Goal: Transaction & Acquisition: Obtain resource

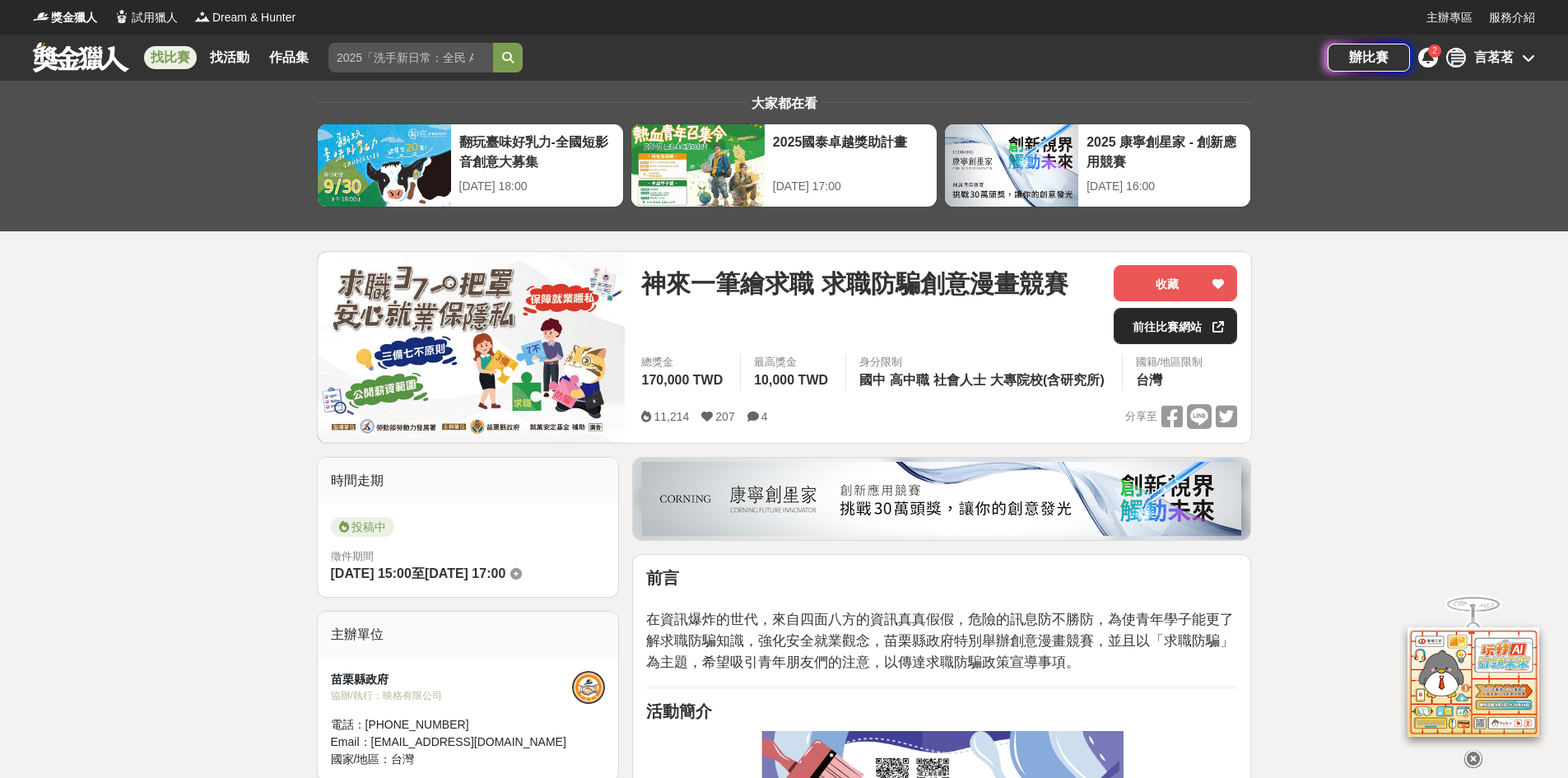
click at [1161, 327] on link "前往比賽網站" at bounding box center [1176, 326] width 124 height 36
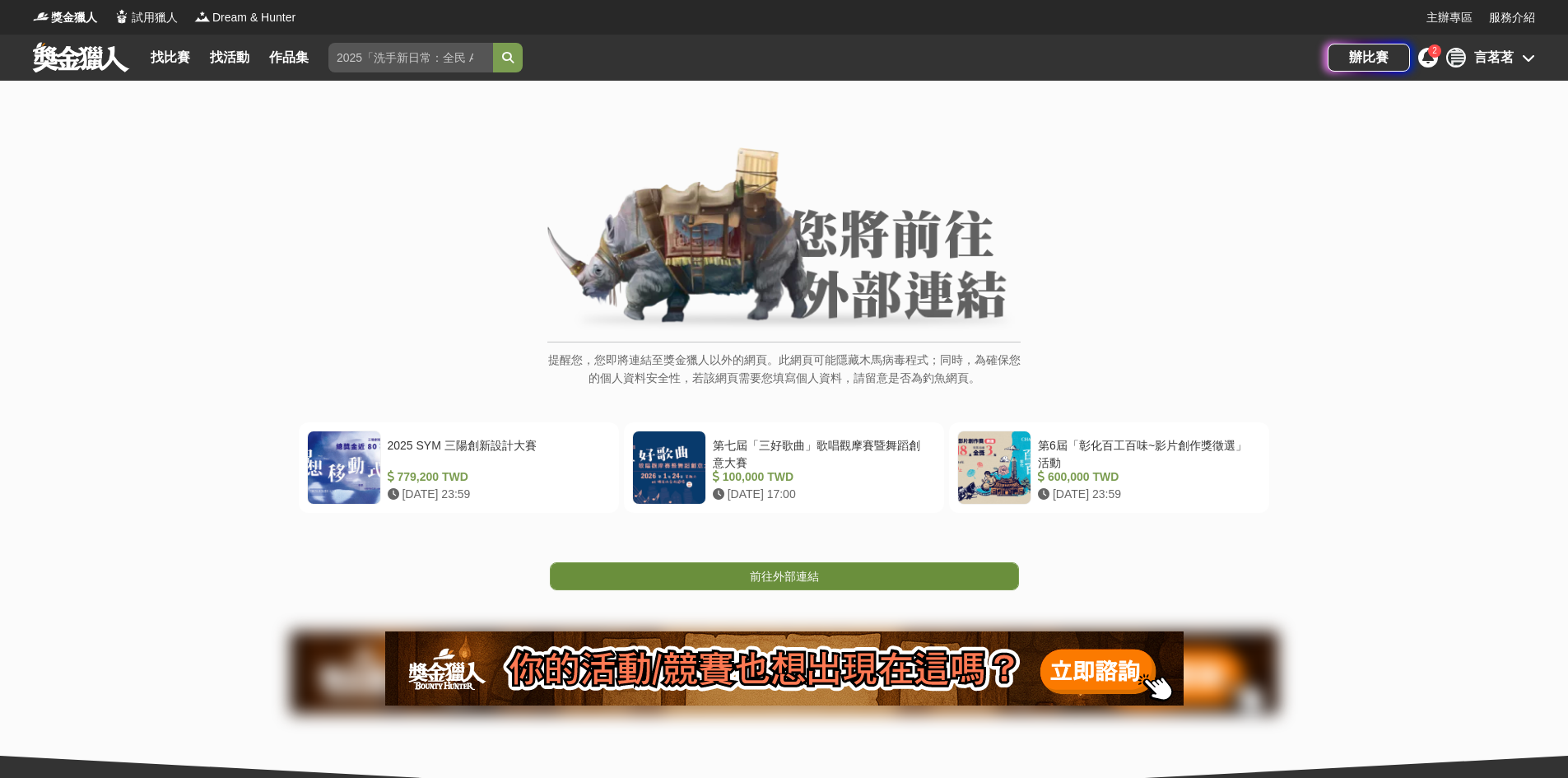
click at [795, 574] on span "前往外部連結" at bounding box center [784, 576] width 69 height 13
